Goal: Transaction & Acquisition: Purchase product/service

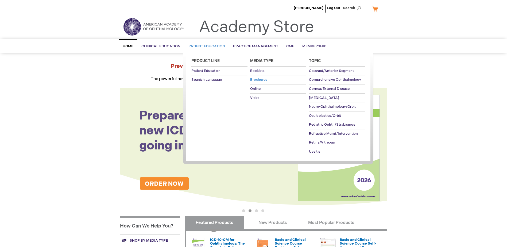
click at [253, 81] on span "Brochures" at bounding box center [258, 79] width 17 height 4
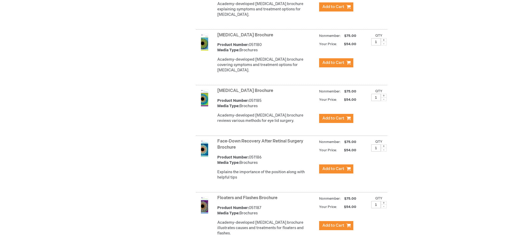
scroll to position [760, 0]
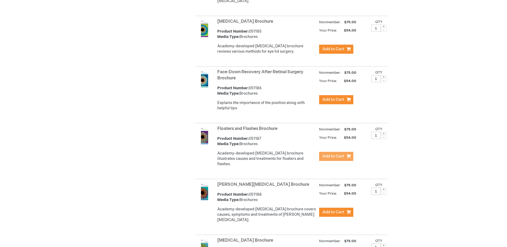
click at [337, 156] on span "Add to Cart" at bounding box center [333, 156] width 22 height 5
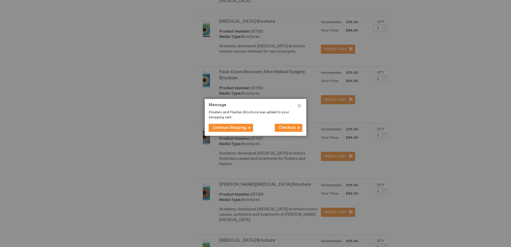
click at [239, 129] on span "Continue Shopping" at bounding box center [230, 127] width 34 height 5
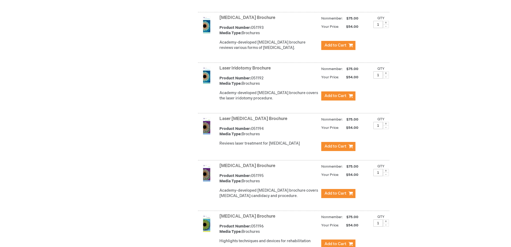
scroll to position [1118, 0]
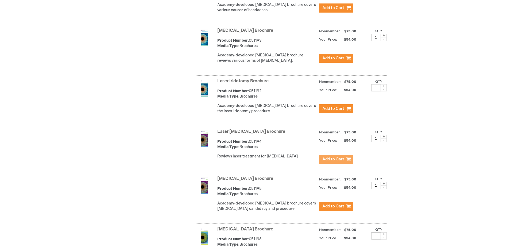
click at [327, 157] on span "Add to Cart" at bounding box center [333, 159] width 22 height 5
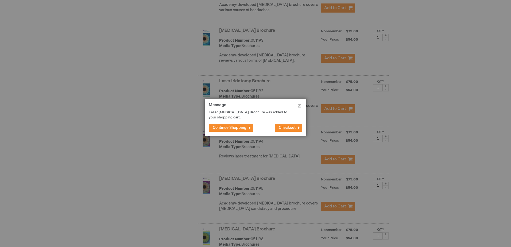
click at [286, 126] on span "Checkout" at bounding box center [287, 127] width 17 height 5
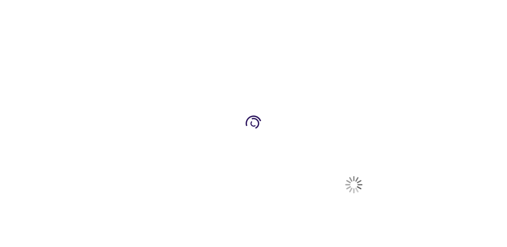
select select "US"
select select "23"
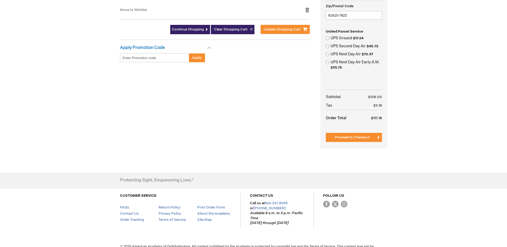
scroll to position [214, 0]
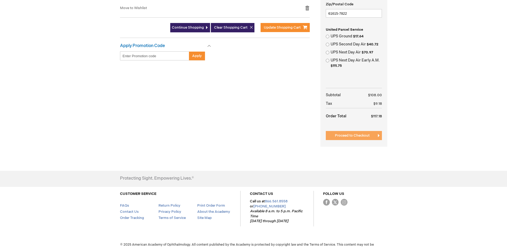
click at [352, 136] on span "Proceed to Checkout" at bounding box center [352, 135] width 35 height 4
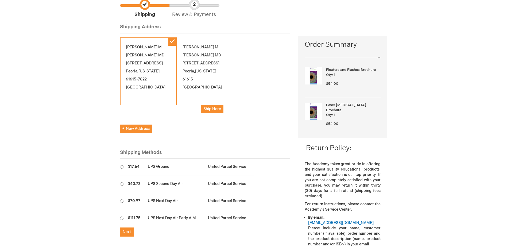
scroll to position [107, 0]
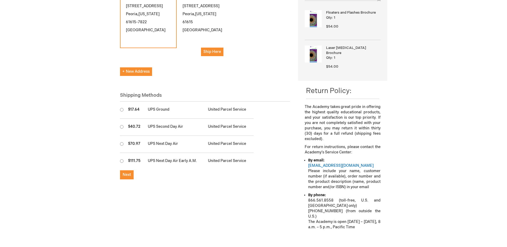
click at [122, 108] on input "radio" at bounding box center [121, 109] width 3 height 3
radio input "true"
click at [131, 170] on button "Next" at bounding box center [127, 174] width 14 height 9
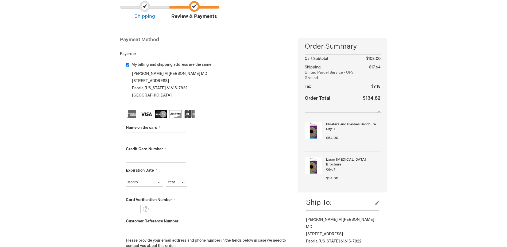
scroll to position [53, 0]
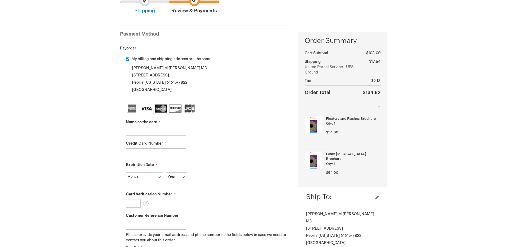
click at [139, 131] on input "Name on the card" at bounding box center [156, 131] width 60 height 9
type input "Joshua Urban"
click at [140, 150] on input "Credit Card Number" at bounding box center [156, 152] width 60 height 9
type input "4865481000025575"
click at [150, 179] on select "Month 01 - January 02 - February 03 - March 04 - April 05 - May 06 - June 07 - …" at bounding box center [144, 176] width 37 height 9
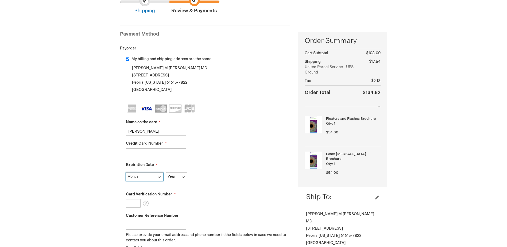
select select "6"
click at [126, 172] on select "Month 01 - January 02 - February 03 - March 04 - April 05 - May 06 - June 07 - …" at bounding box center [144, 176] width 37 height 9
click at [179, 175] on select "Year 2025 2026 2027 2028 2029 2030 2031 2032 2033 2034 2035" at bounding box center [176, 176] width 21 height 9
select select "2029"
click at [166, 172] on select "Year 2025 2026 2027 2028 2029 2030 2031 2032 2033 2034 2035" at bounding box center [176, 176] width 21 height 9
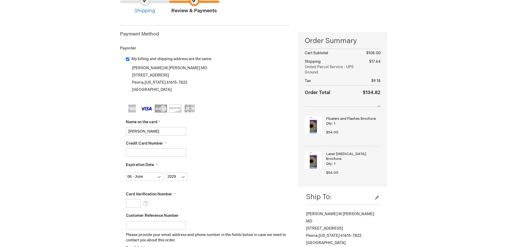
click at [132, 204] on input "Card Verification Number" at bounding box center [133, 203] width 15 height 9
type input "355"
click at [141, 224] on input "Customer Reference Number" at bounding box center [156, 225] width 60 height 9
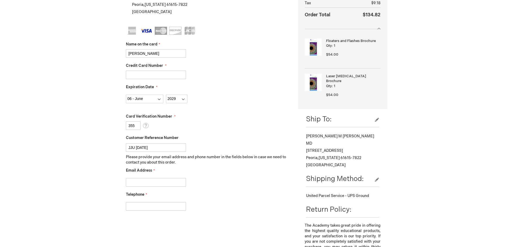
scroll to position [134, 0]
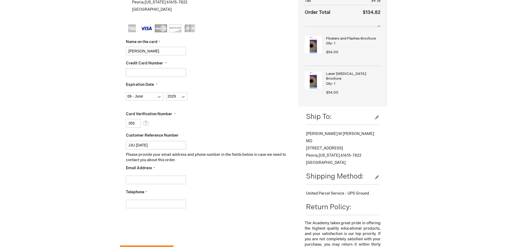
type input "JJU [DATE]"
click at [145, 177] on input "Email Address" at bounding box center [156, 180] width 60 height 9
type input "jurban@illinoiseyecenter.com"
type input "3092433852"
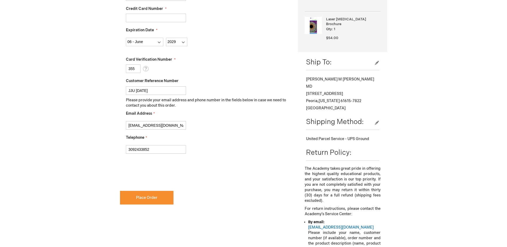
scroll to position [241, 0]
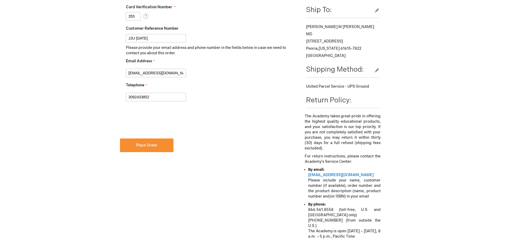
checkbox input "true"
click at [140, 145] on span "Place Order" at bounding box center [146, 145] width 21 height 5
